Goal: Task Accomplishment & Management: Manage account settings

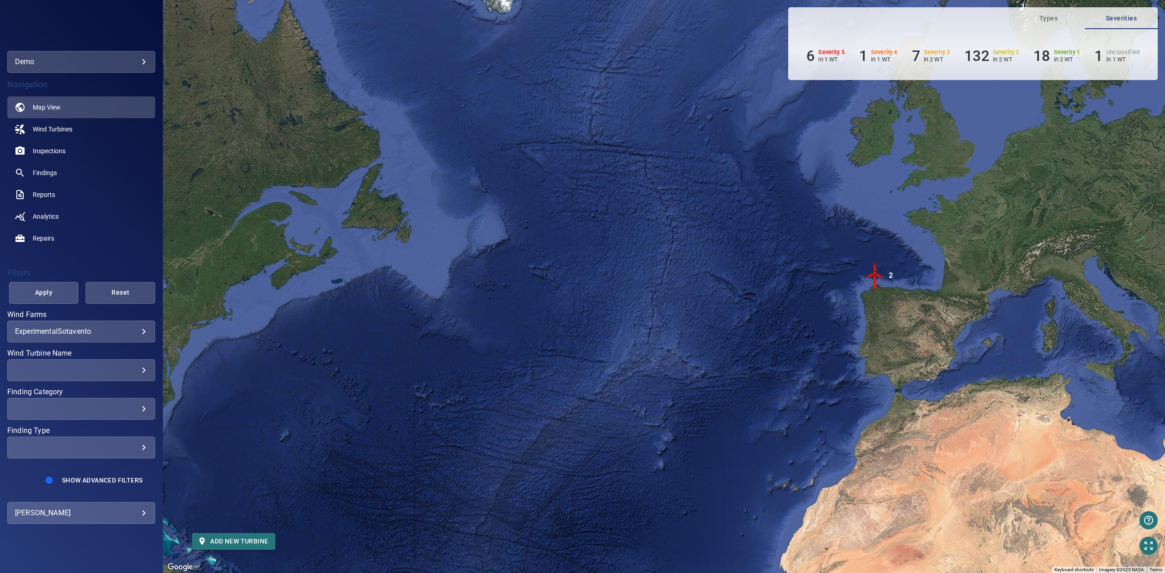
drag, startPoint x: 383, startPoint y: 245, endPoint x: 593, endPoint y: 248, distance: 209.8
click at [593, 248] on div "To activate drag with keyboard, press Alt + Enter. Once in keyboard drag state,…" at bounding box center [664, 286] width 1002 height 573
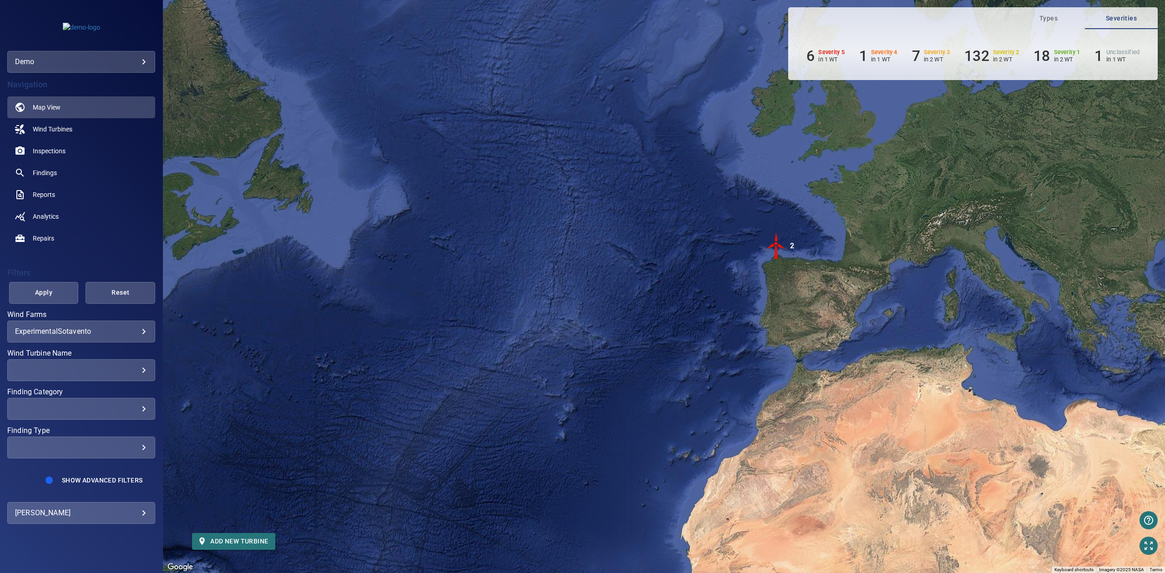
drag, startPoint x: 635, startPoint y: 261, endPoint x: 421, endPoint y: 229, distance: 216.6
click at [421, 229] on div "To activate drag with keyboard, press Alt + Enter. Once in keyboard drag state,…" at bounding box center [664, 286] width 1002 height 573
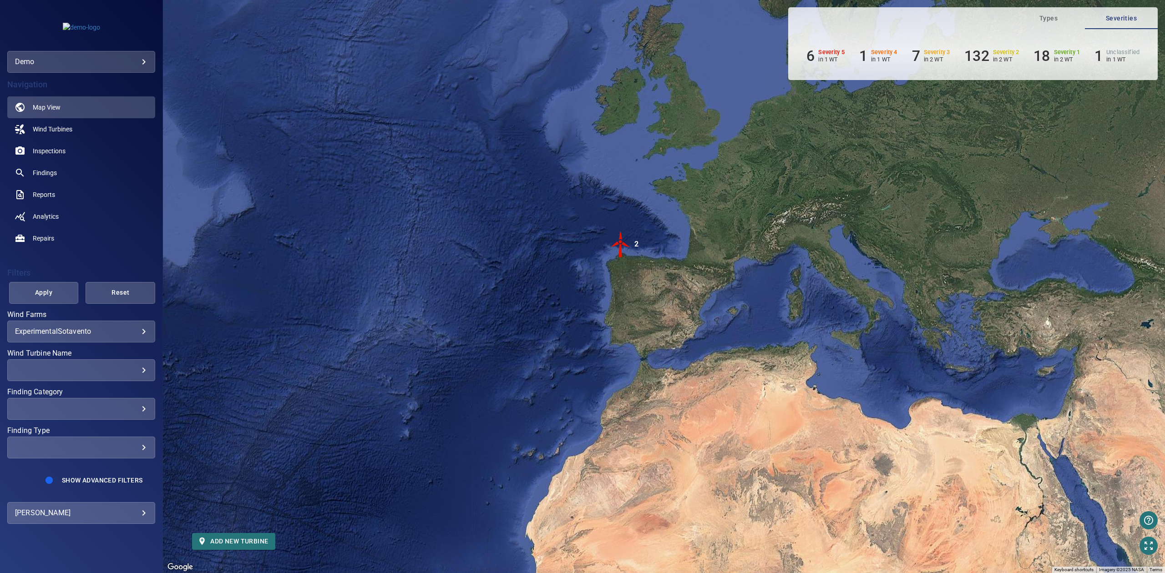
drag, startPoint x: 459, startPoint y: 230, endPoint x: 412, endPoint y: 238, distance: 47.4
click at [412, 238] on div "To activate drag with keyboard, press Alt + Enter. Once in keyboard drag state,…" at bounding box center [664, 286] width 1002 height 573
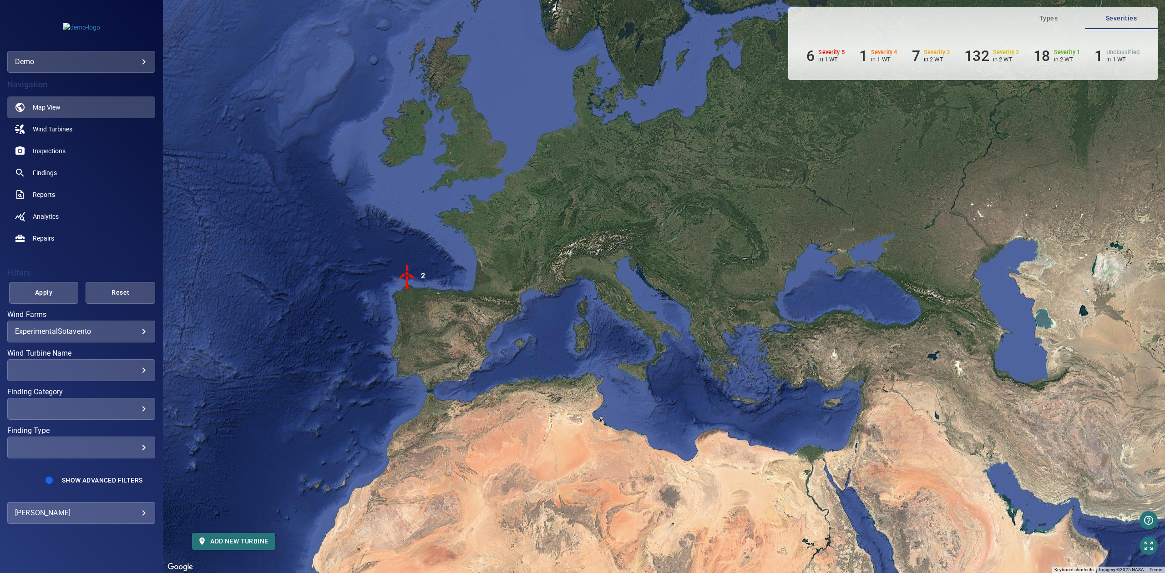
drag, startPoint x: 371, startPoint y: 232, endPoint x: 422, endPoint y: 235, distance: 51.1
click at [421, 235] on div "To activate drag with keyboard, press Alt + Enter. Once in keyboard drag state,…" at bounding box center [664, 286] width 1002 height 573
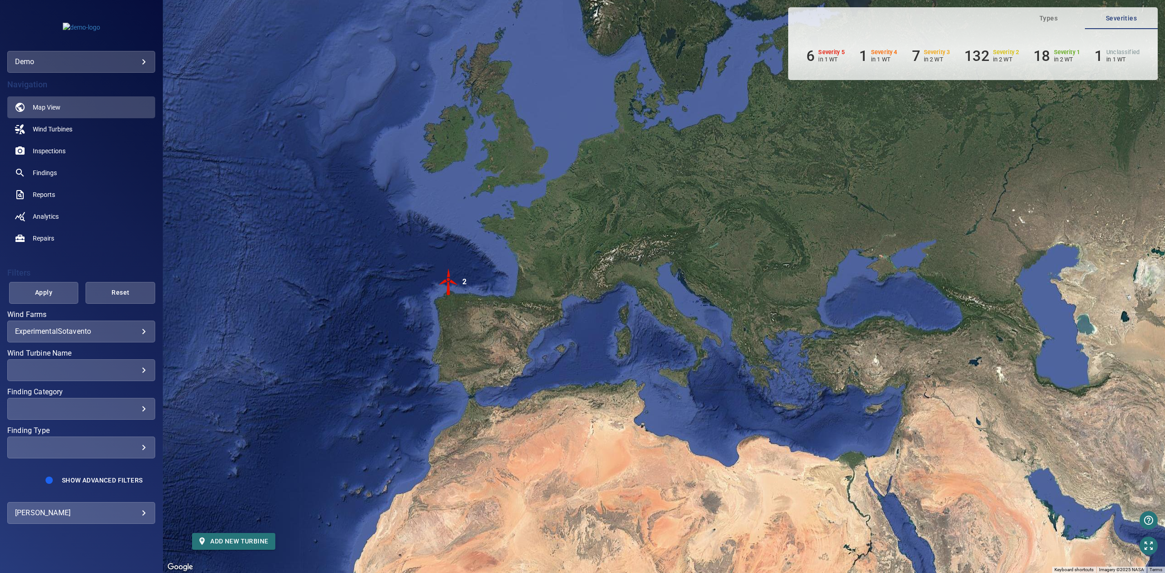
click at [86, 508] on body "**********" at bounding box center [582, 286] width 1165 height 573
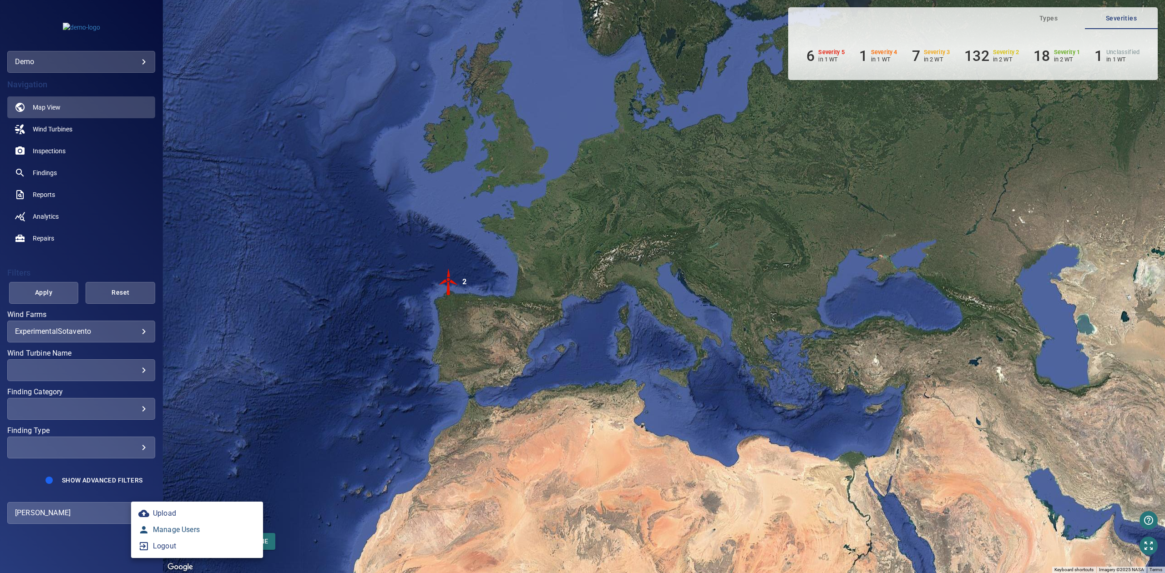
click at [165, 527] on link "Manage Users" at bounding box center [197, 530] width 132 height 16
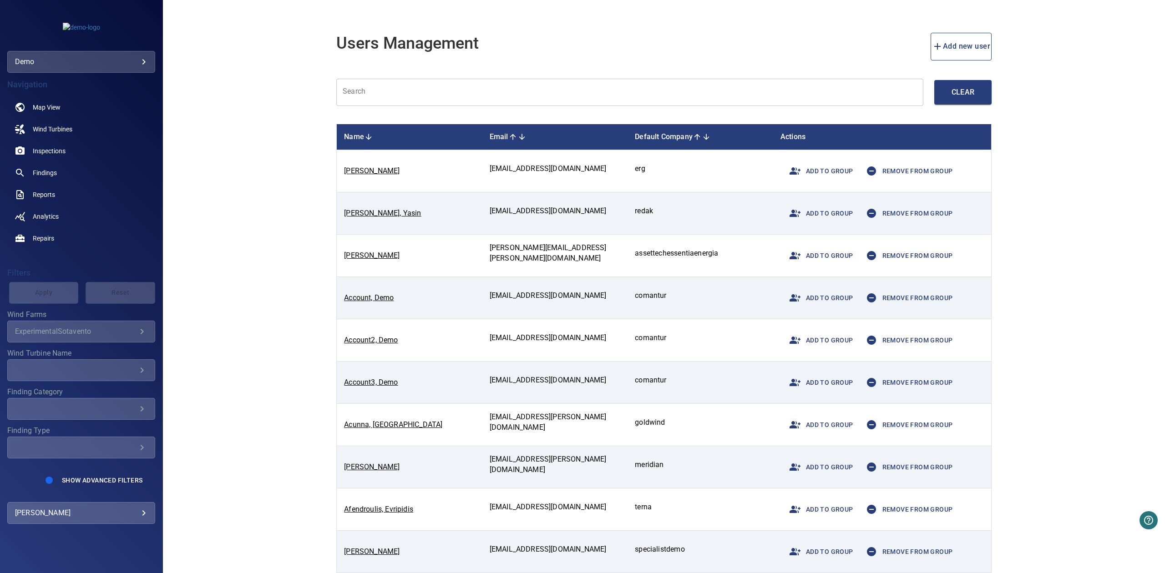
click at [381, 94] on input "text" at bounding box center [629, 93] width 587 height 28
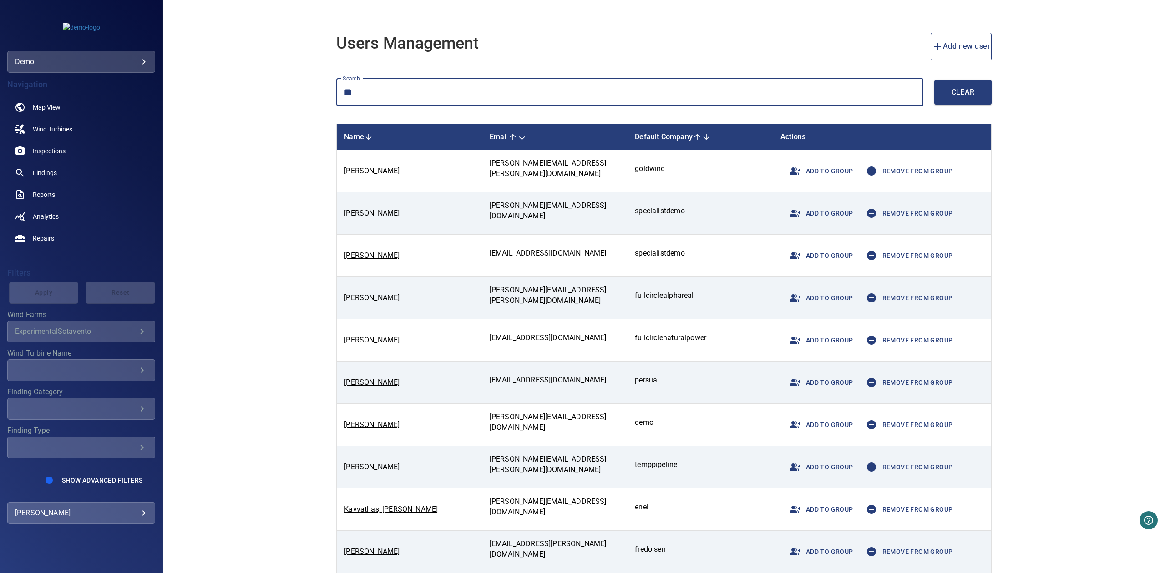
type input "*"
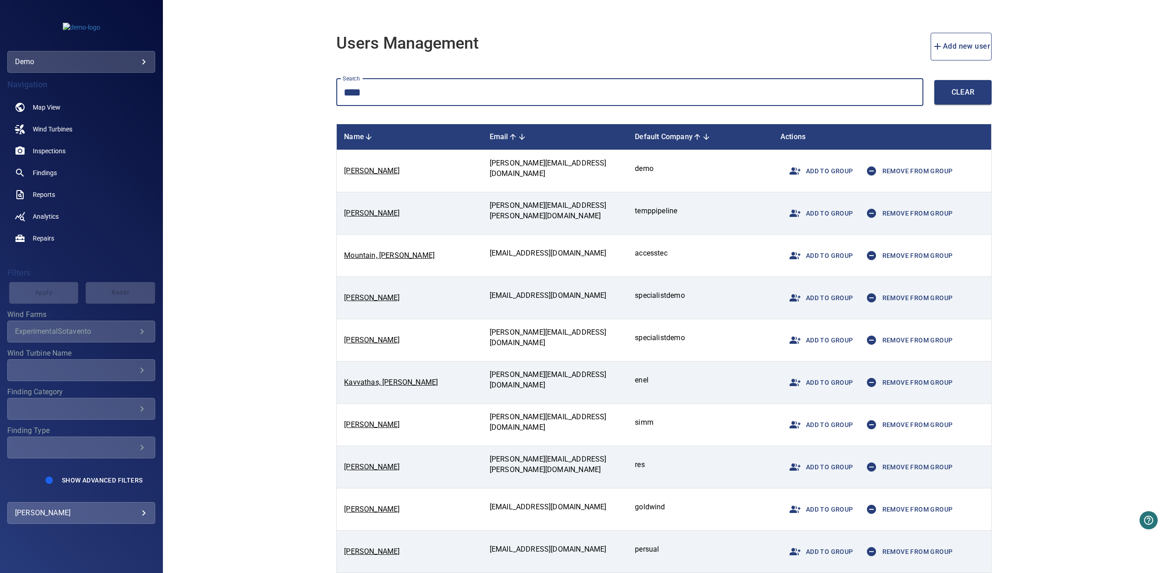
type input "****"
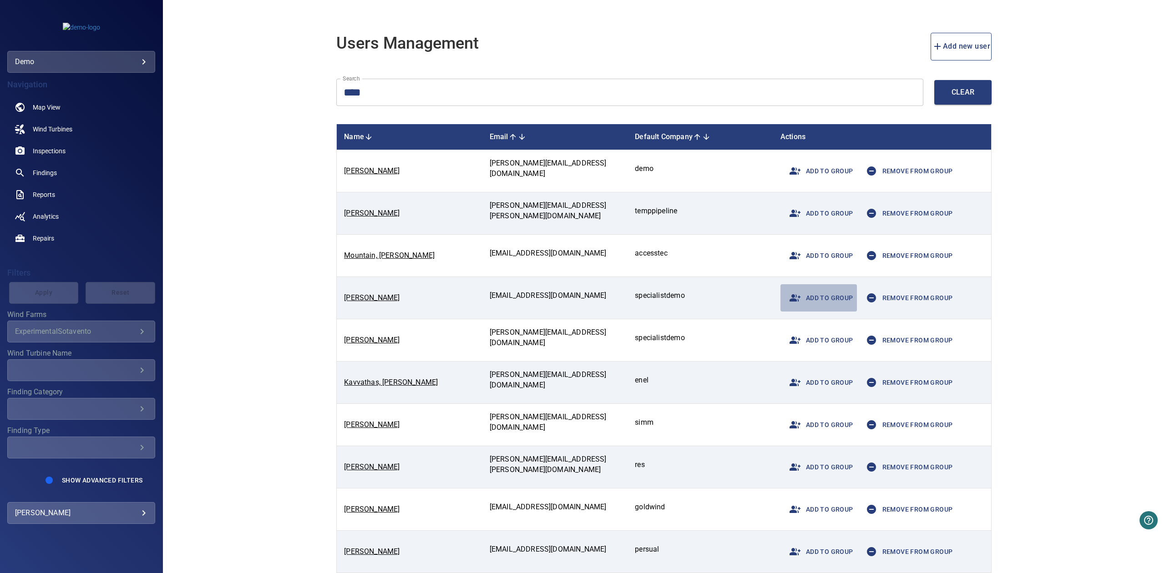
click at [830, 299] on span "Add to group" at bounding box center [818, 298] width 69 height 22
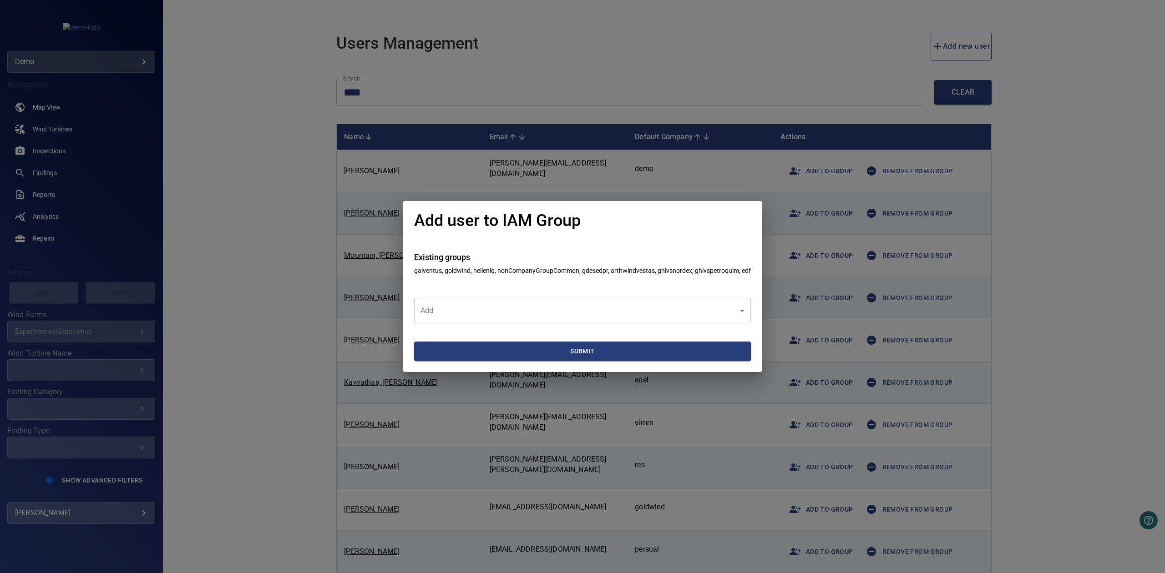
click at [900, 292] on div "Add user to IAM Group Existing groups galventus, goldwind, helleniq, nonCompany…" at bounding box center [582, 286] width 1165 height 573
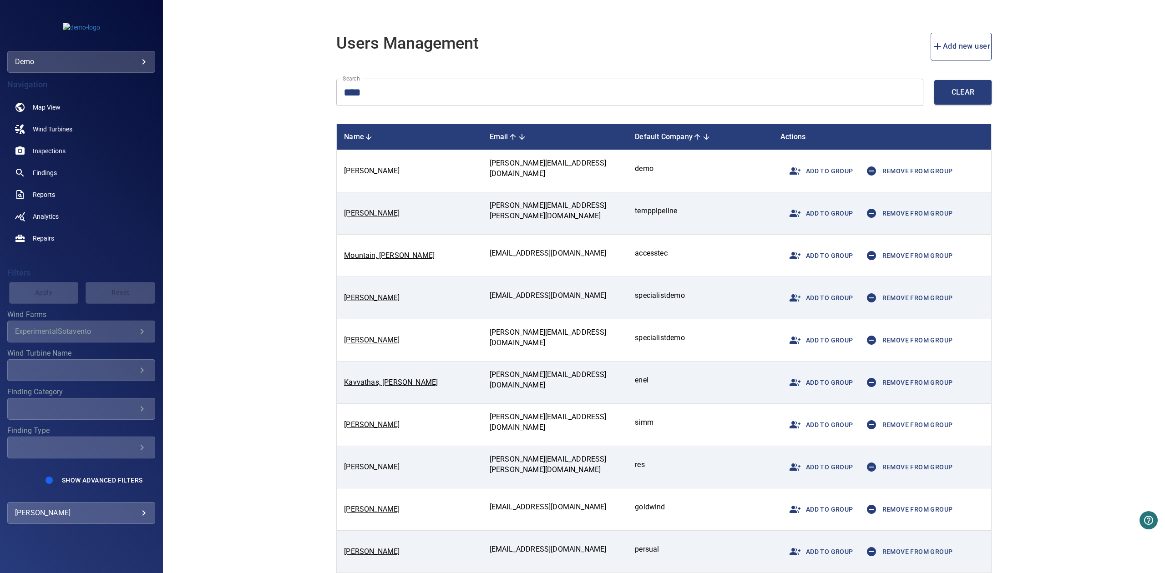
click at [935, 299] on span "Remove from group" at bounding box center [907, 298] width 92 height 22
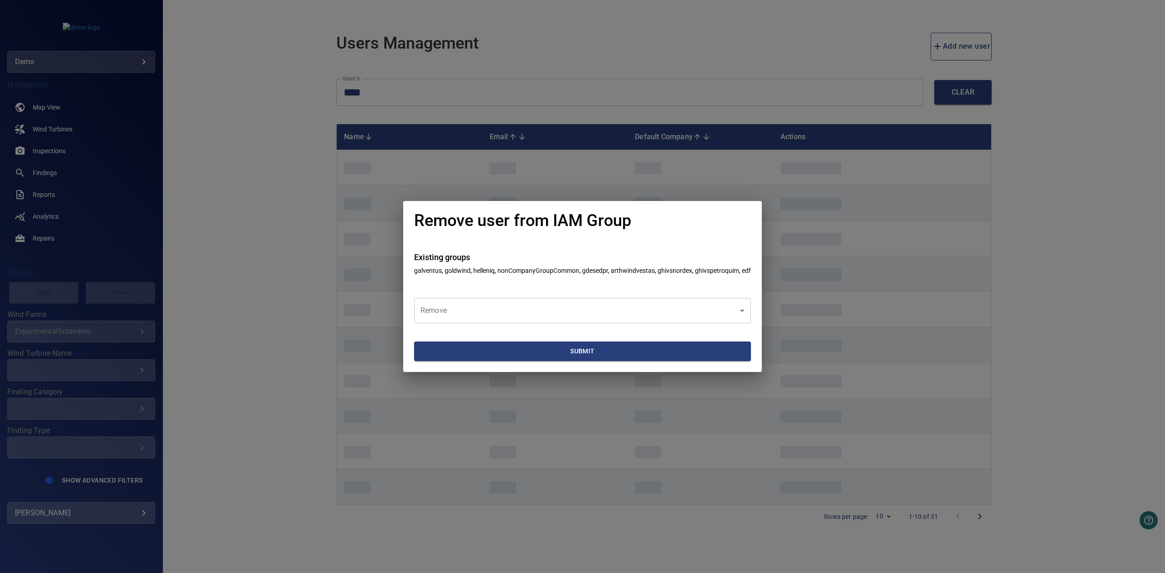
click at [684, 301] on body "**********" at bounding box center [582, 286] width 1165 height 573
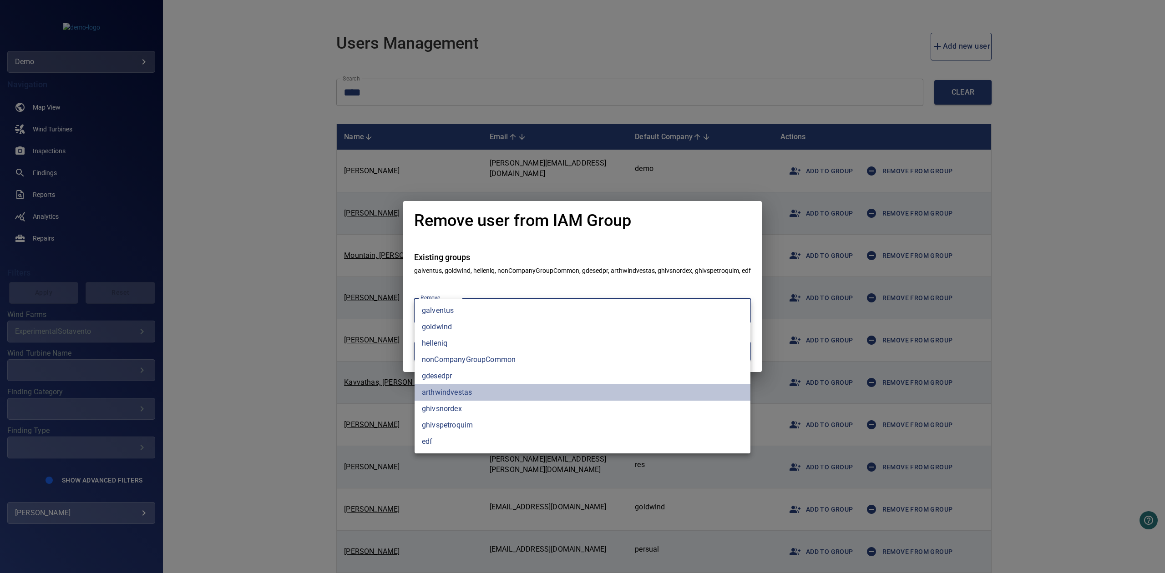
click at [470, 395] on li "arthwindvestas" at bounding box center [583, 393] width 336 height 16
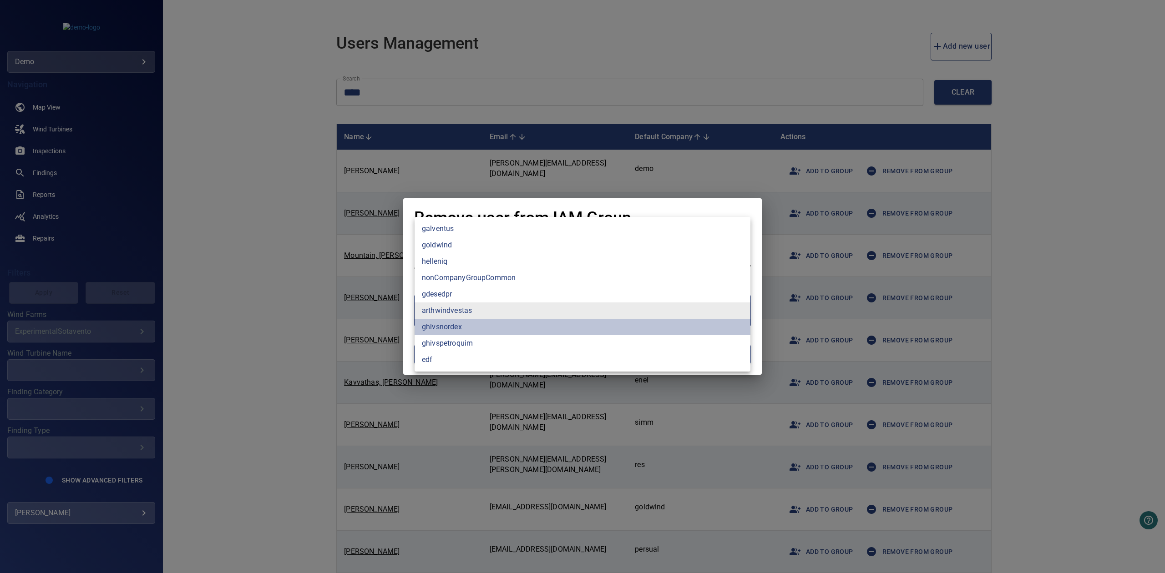
click at [462, 332] on li "ghivsnordex" at bounding box center [583, 327] width 336 height 16
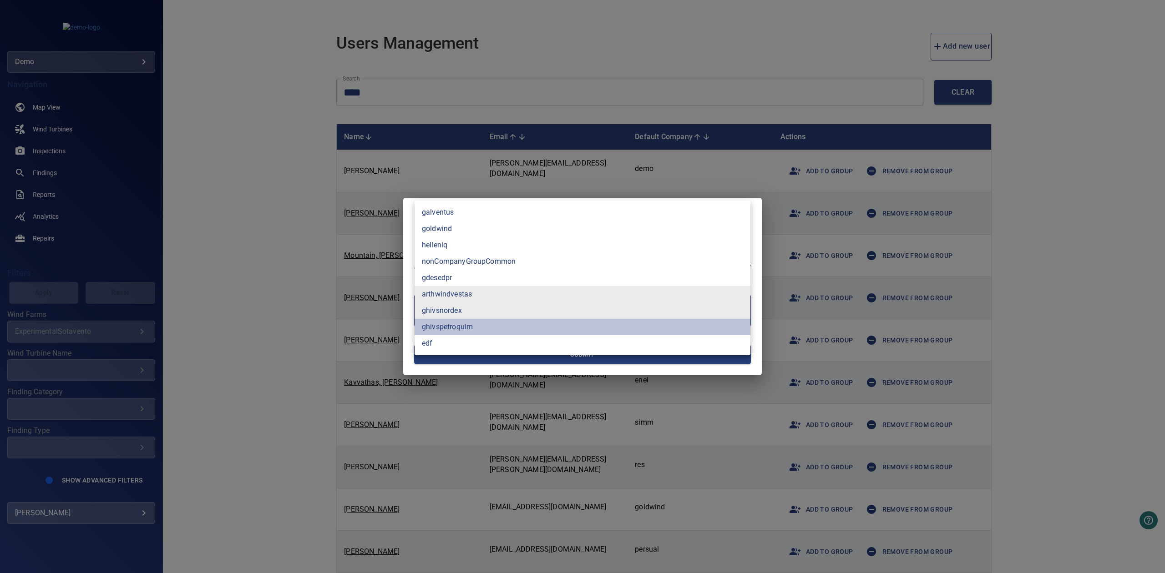
click at [468, 330] on li "ghivspetroquim" at bounding box center [583, 327] width 336 height 16
type input "**********"
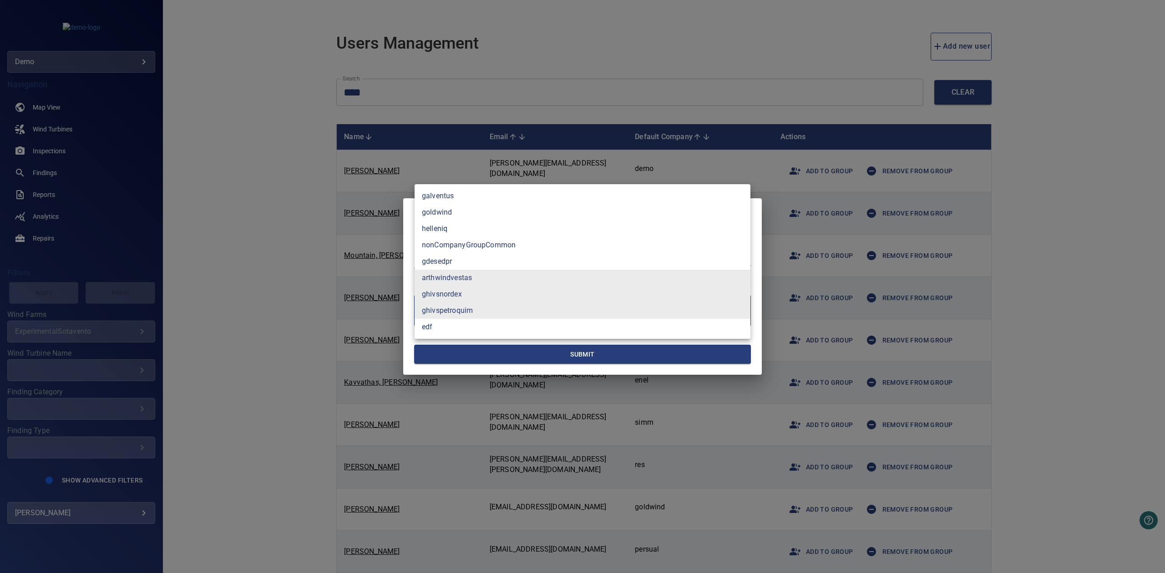
click at [530, 353] on div at bounding box center [582, 286] width 1165 height 573
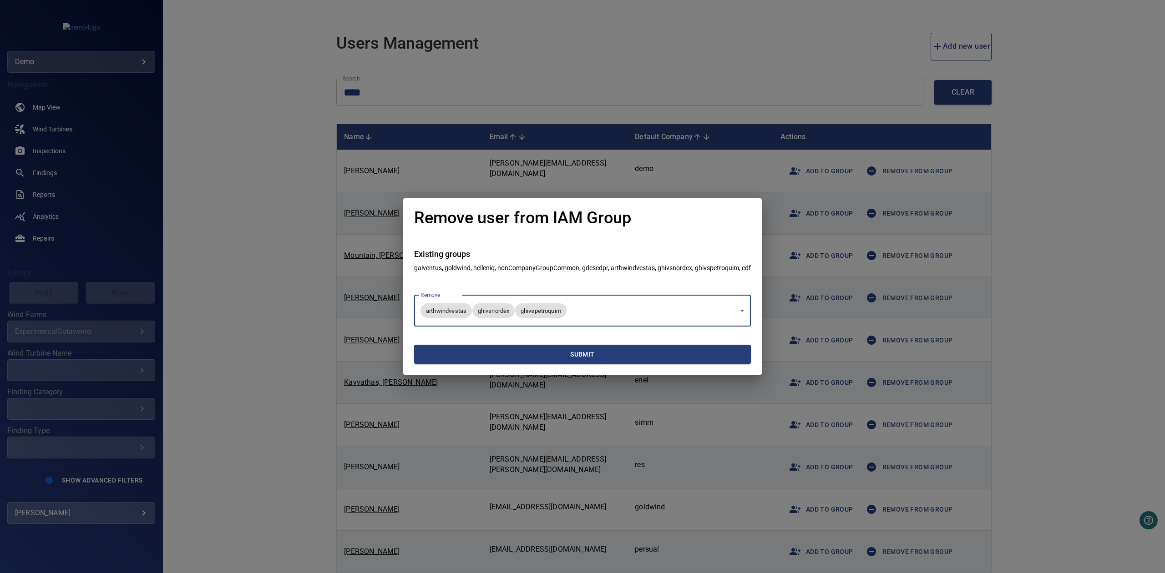
click at [558, 355] on span "Submit" at bounding box center [583, 354] width 330 height 11
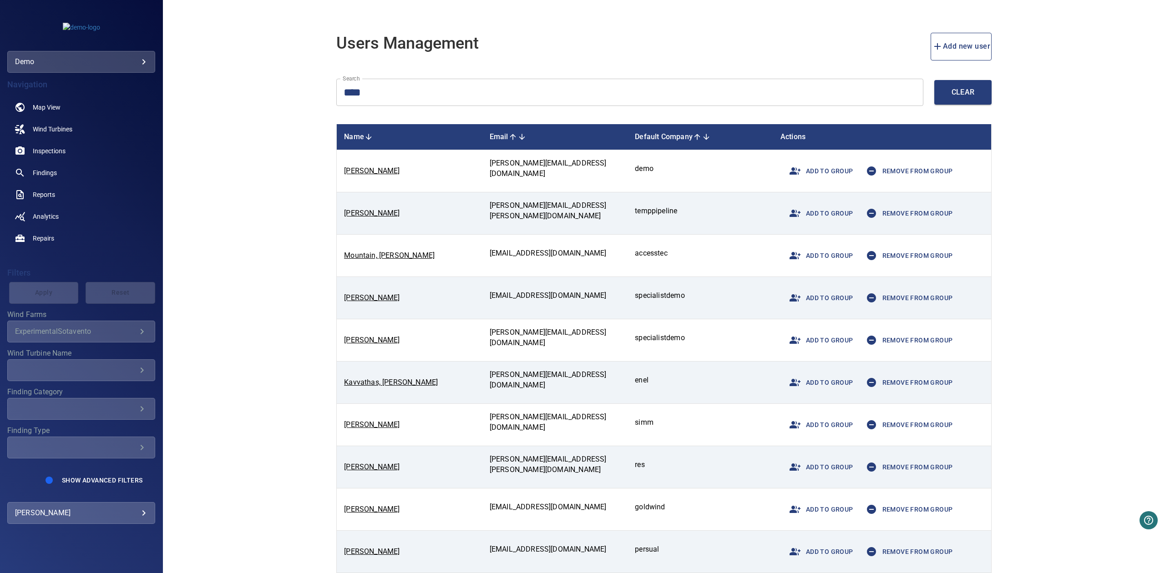
click at [847, 306] on span "Add to group" at bounding box center [818, 298] width 69 height 22
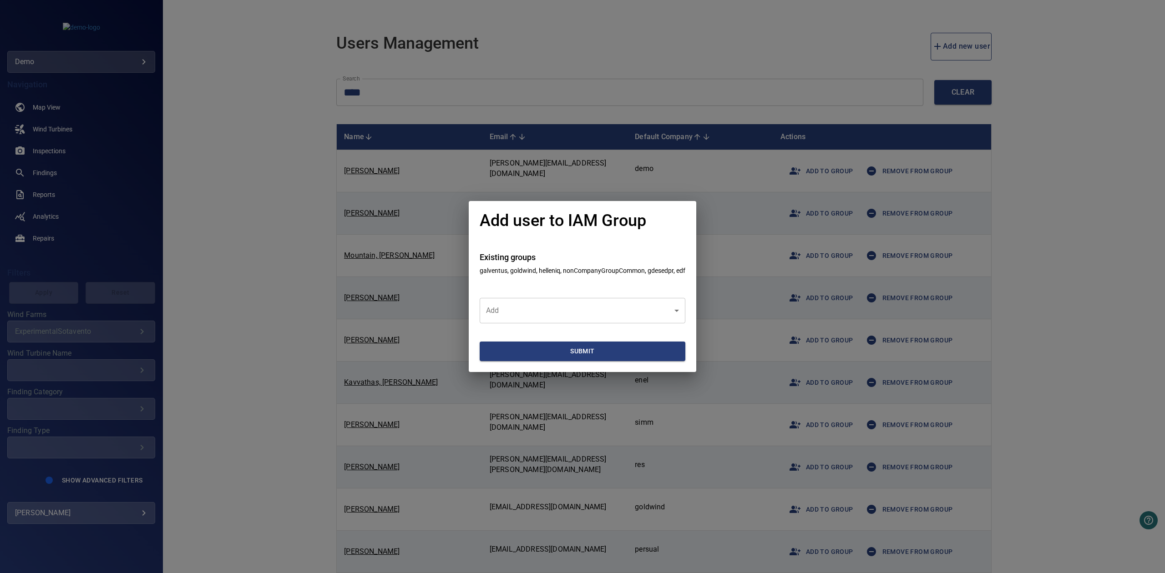
click at [528, 324] on section "Submit" at bounding box center [583, 348] width 206 height 49
click at [524, 319] on body "**********" at bounding box center [582, 286] width 1165 height 573
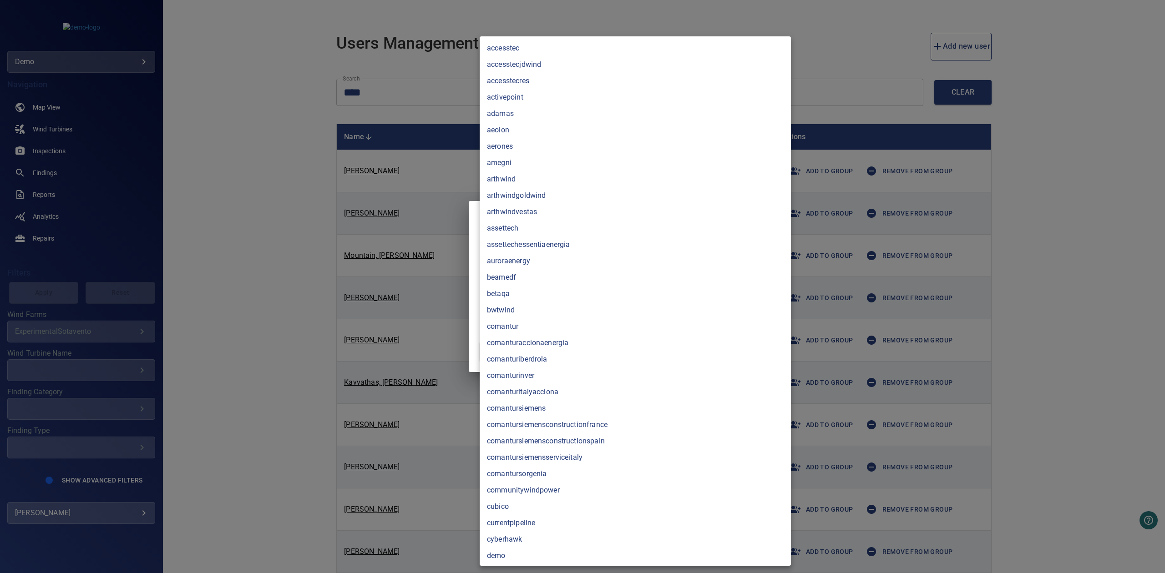
scroll to position [2483, 0]
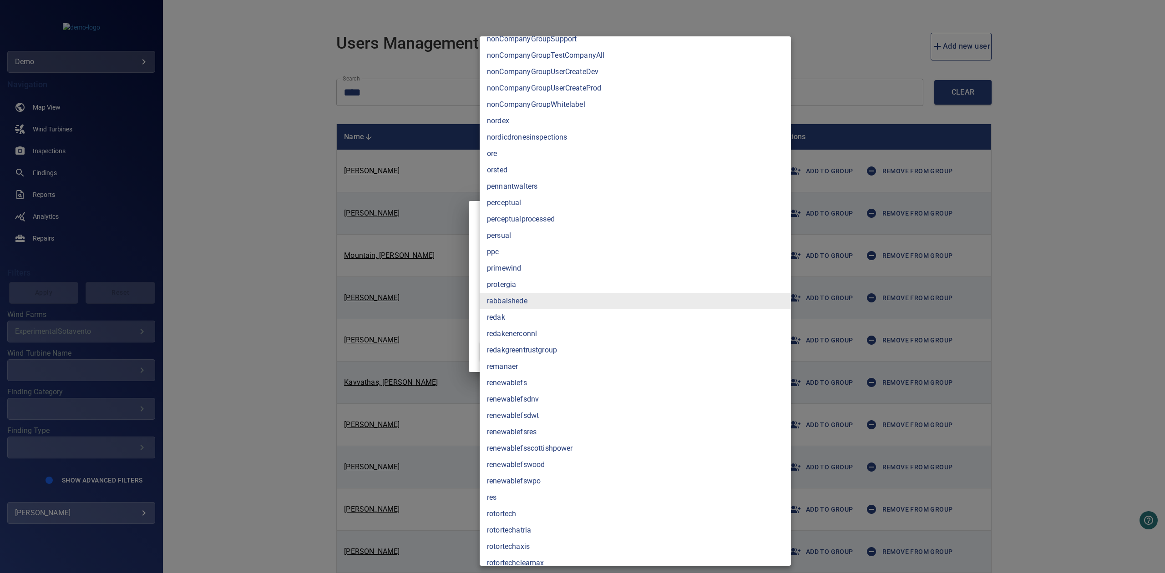
click at [556, 412] on li "renewablefsdwt" at bounding box center [635, 416] width 311 height 16
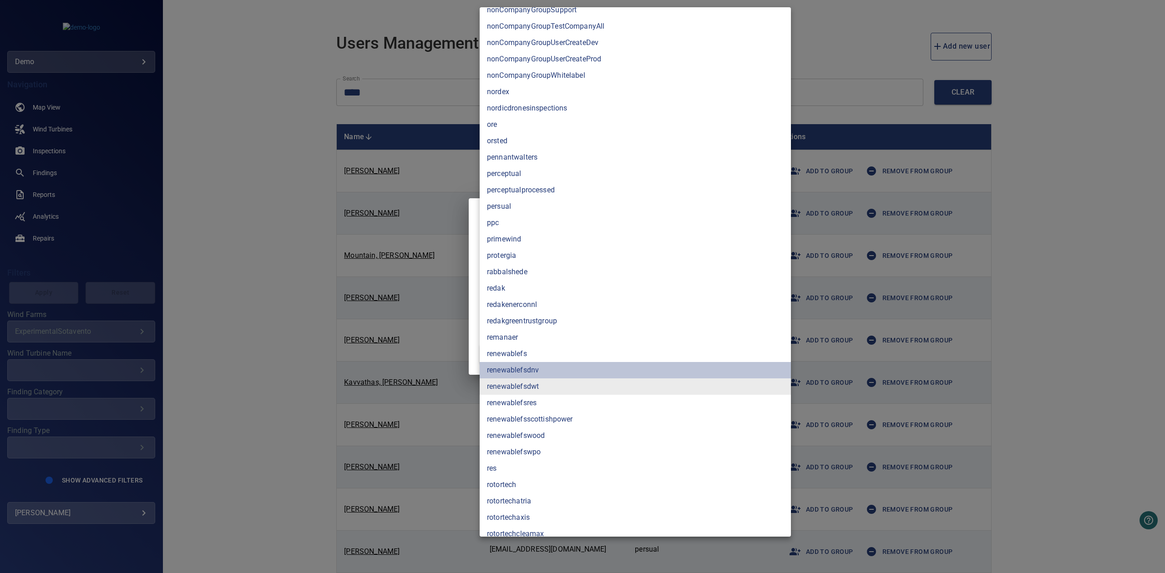
click at [550, 371] on li "renewablefsdnv" at bounding box center [635, 370] width 311 height 16
click at [552, 448] on li "renewablefswpo" at bounding box center [635, 452] width 311 height 16
type input "**********"
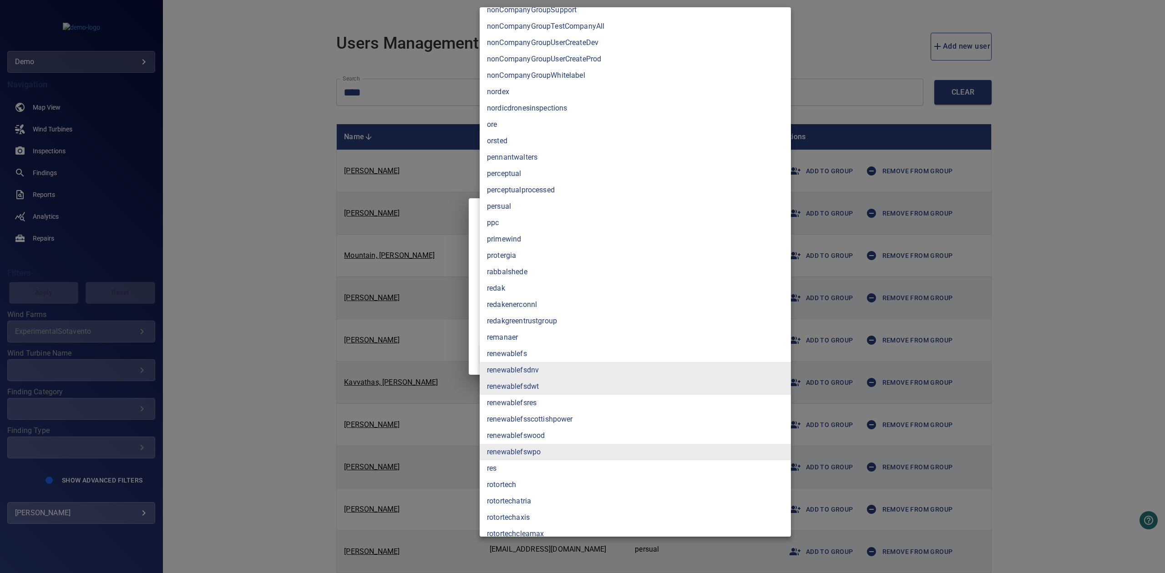
click at [263, 294] on div at bounding box center [582, 286] width 1165 height 573
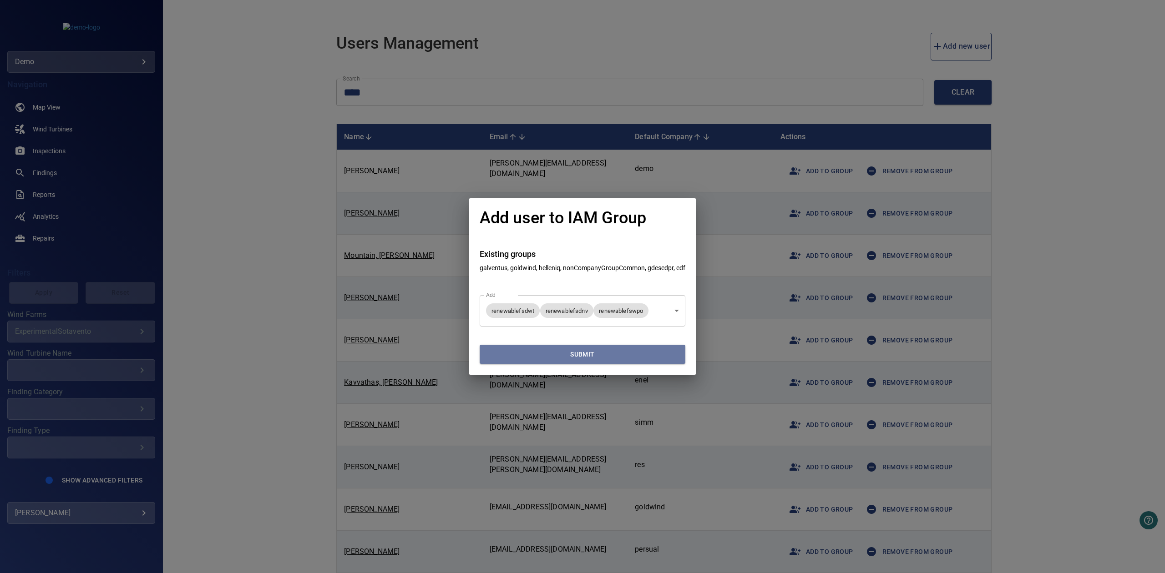
click at [515, 352] on span "Submit" at bounding box center [582, 354] width 198 height 11
